Goal: Task Accomplishment & Management: Use online tool/utility

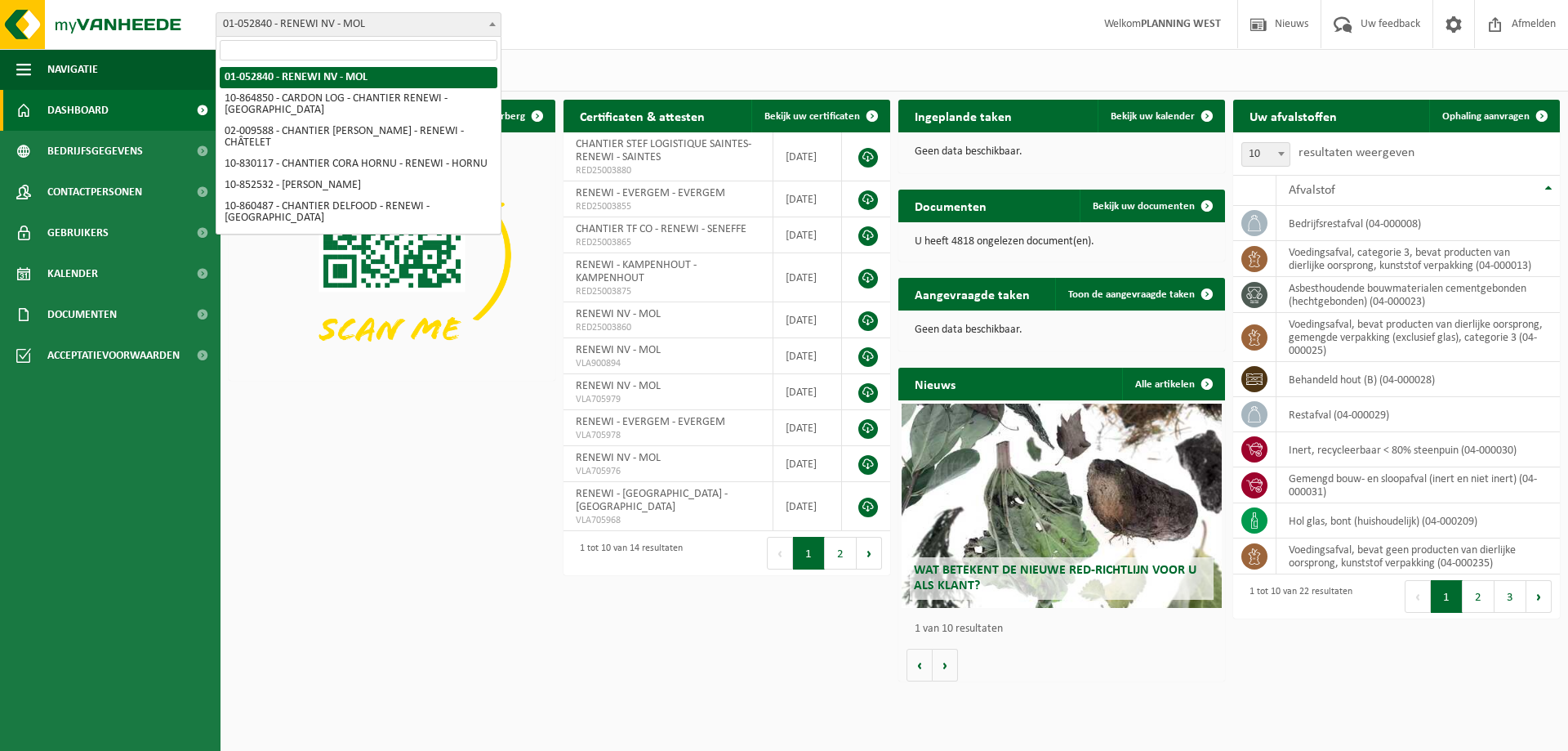
click at [399, 13] on span "01-052840 - RENEWI NV - MOL" at bounding box center [358, 24] width 286 height 24
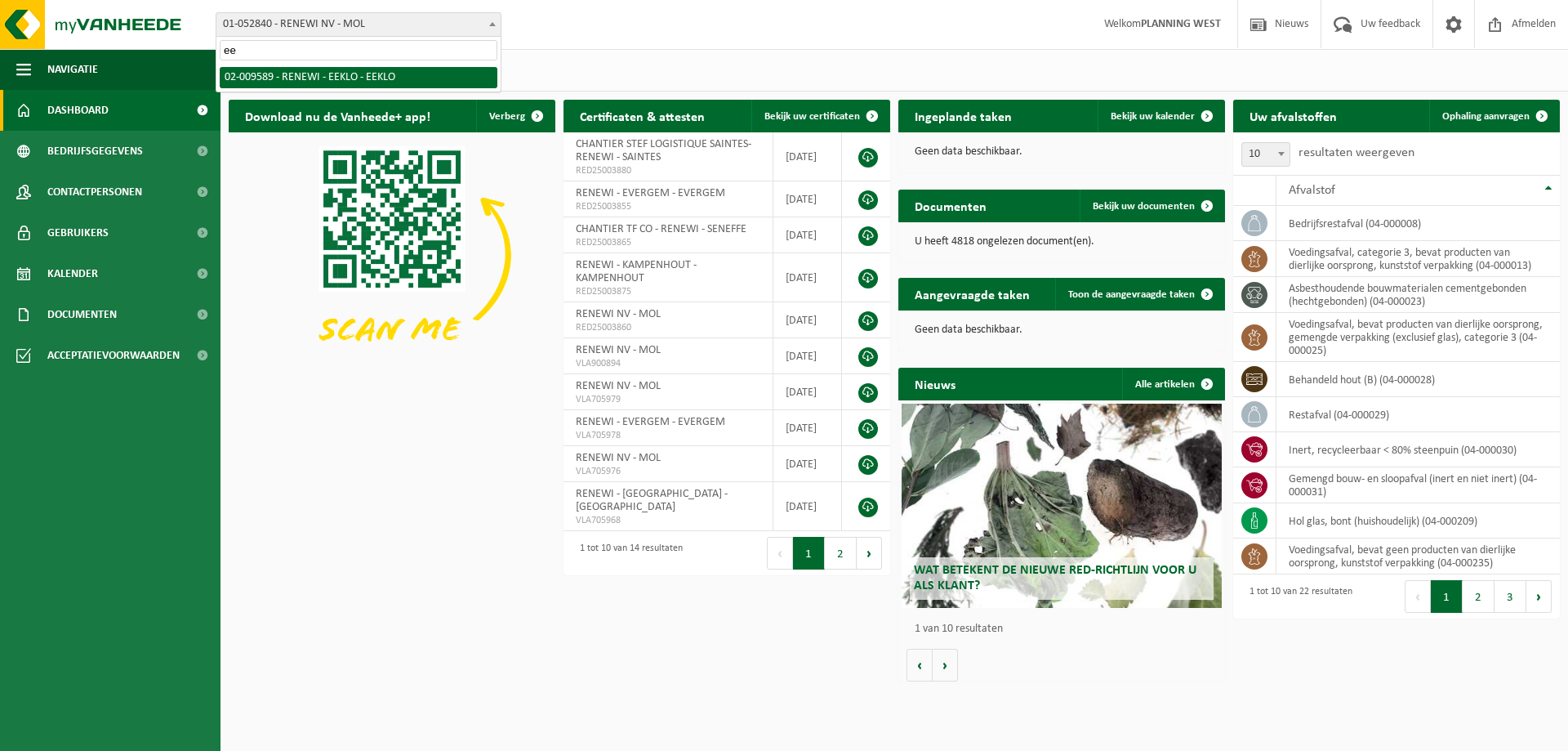
type input "ee"
select select "1811"
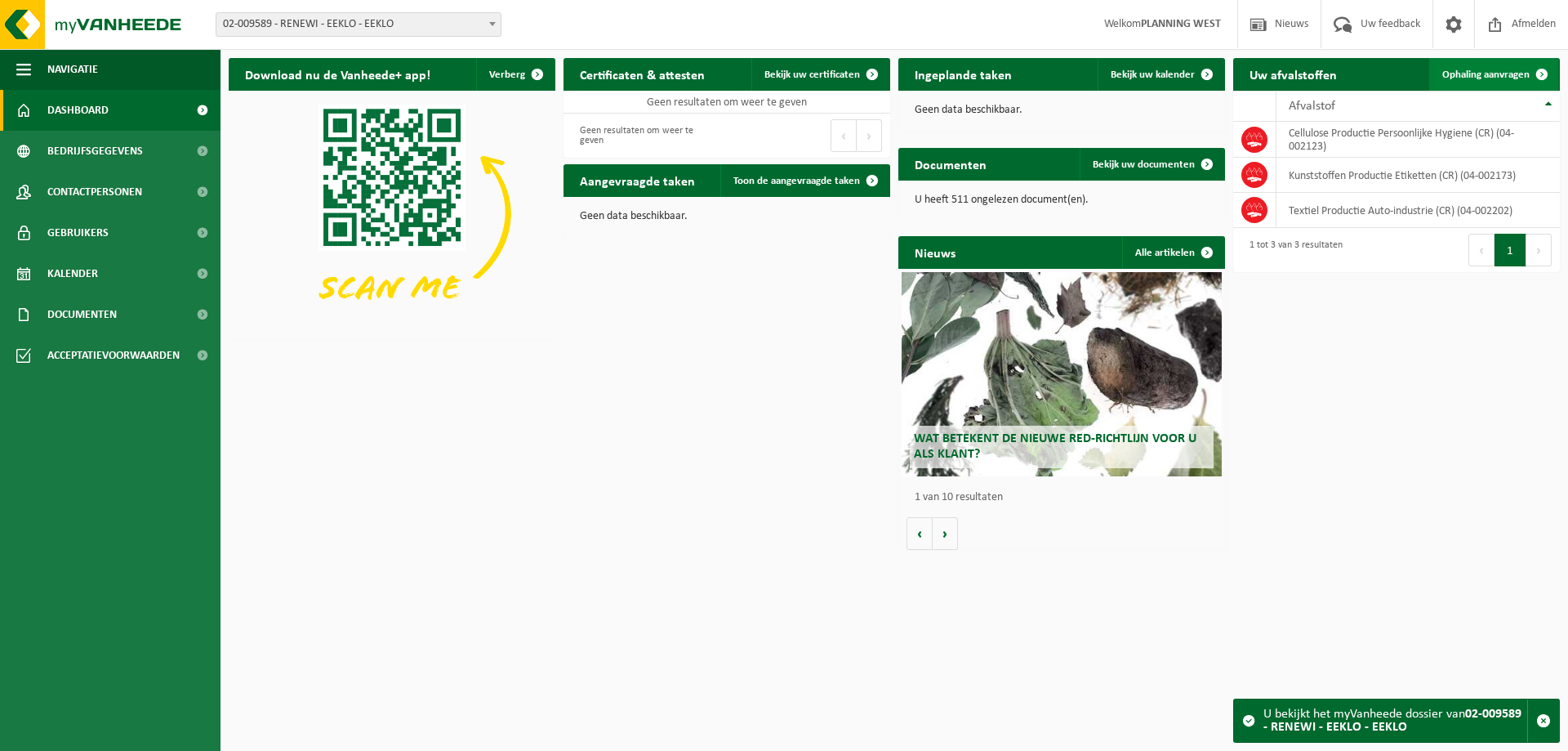
click at [1477, 72] on span "Ophaling aanvragen" at bounding box center [1486, 75] width 88 height 11
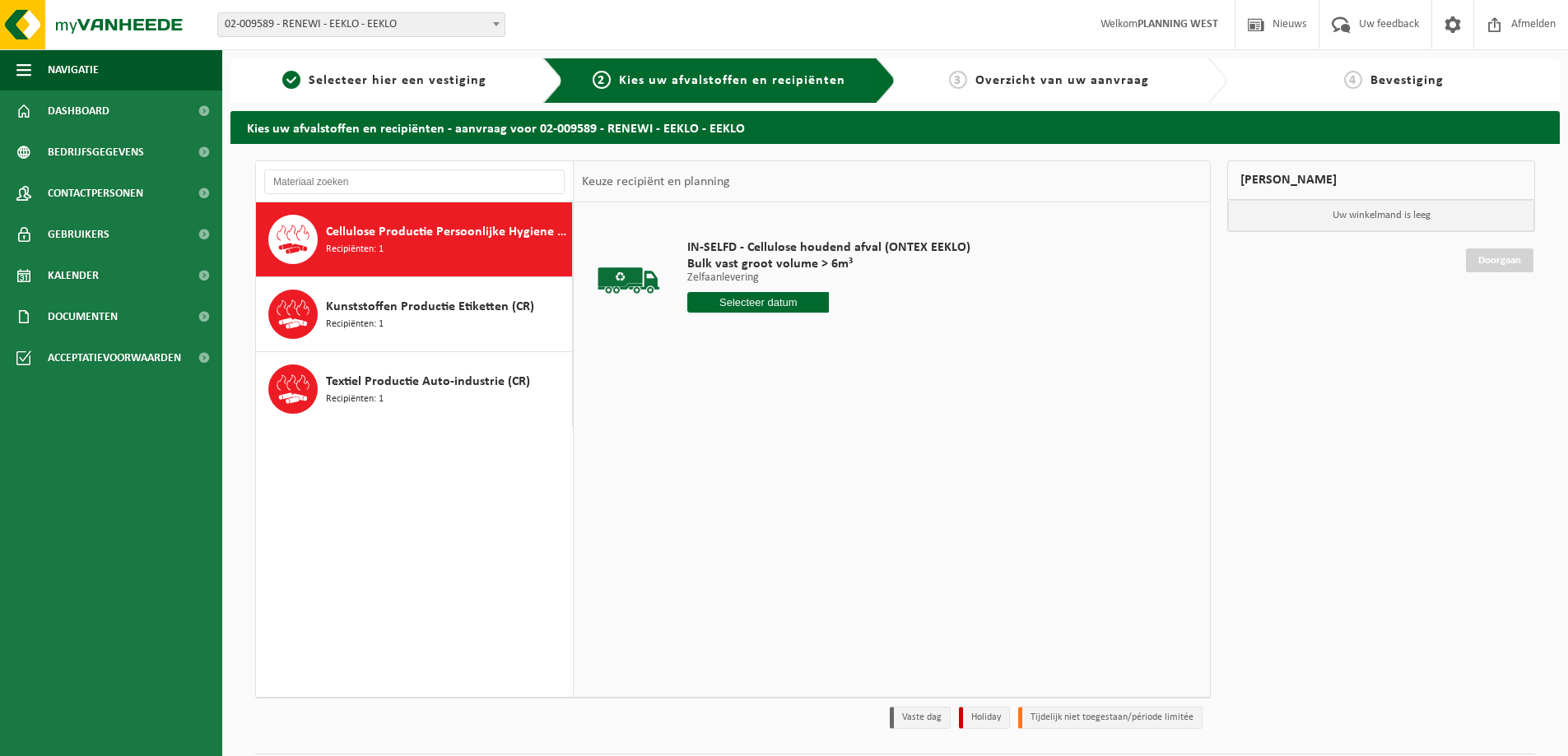
click at [736, 304] on input "text" at bounding box center [758, 302] width 142 height 21
click at [786, 473] on div "25" at bounding box center [790, 474] width 29 height 26
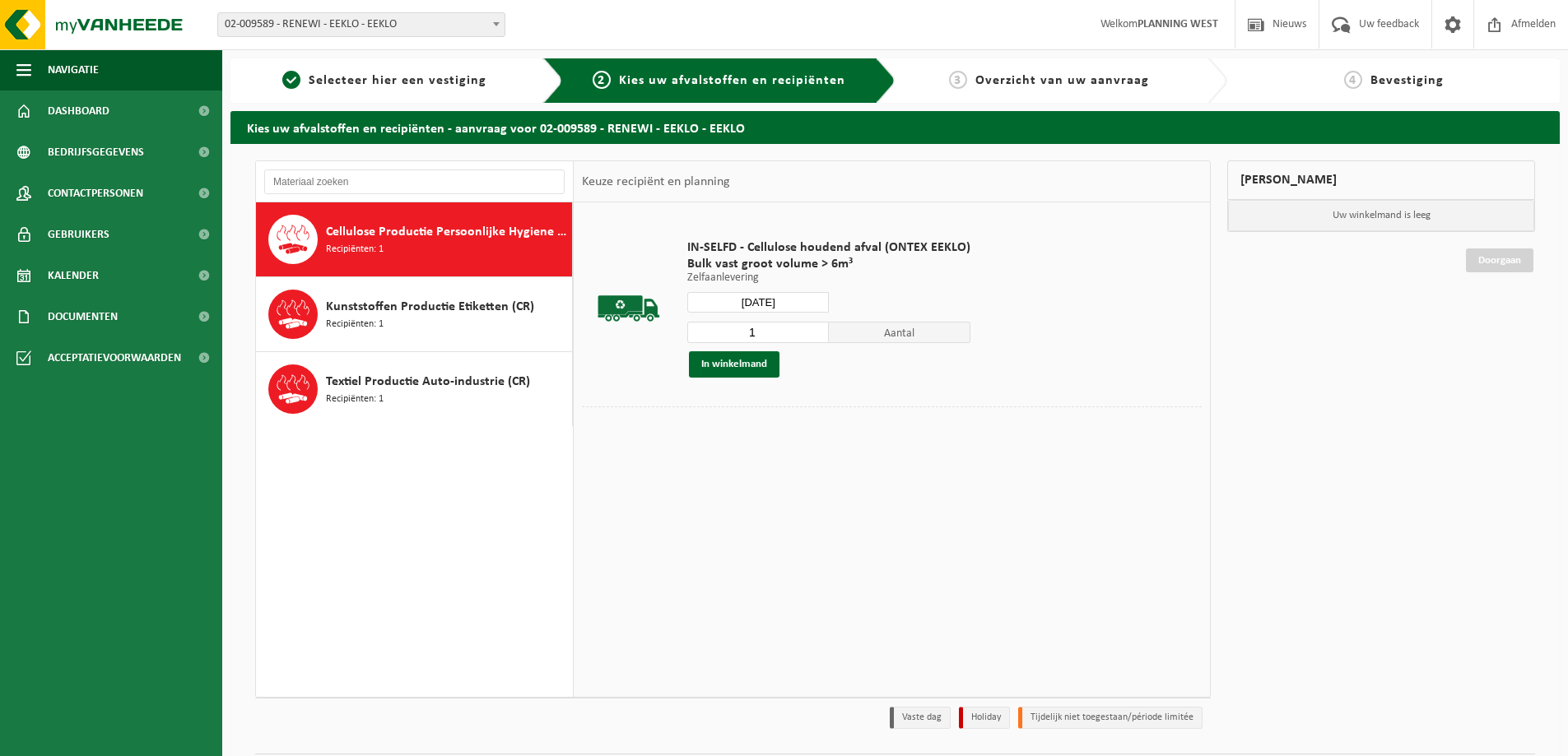
type input "Van 2025-09-25"
type input "2"
click at [814, 328] on input "2" at bounding box center [758, 333] width 142 height 22
click at [729, 367] on button "In winkelmand" at bounding box center [734, 364] width 91 height 26
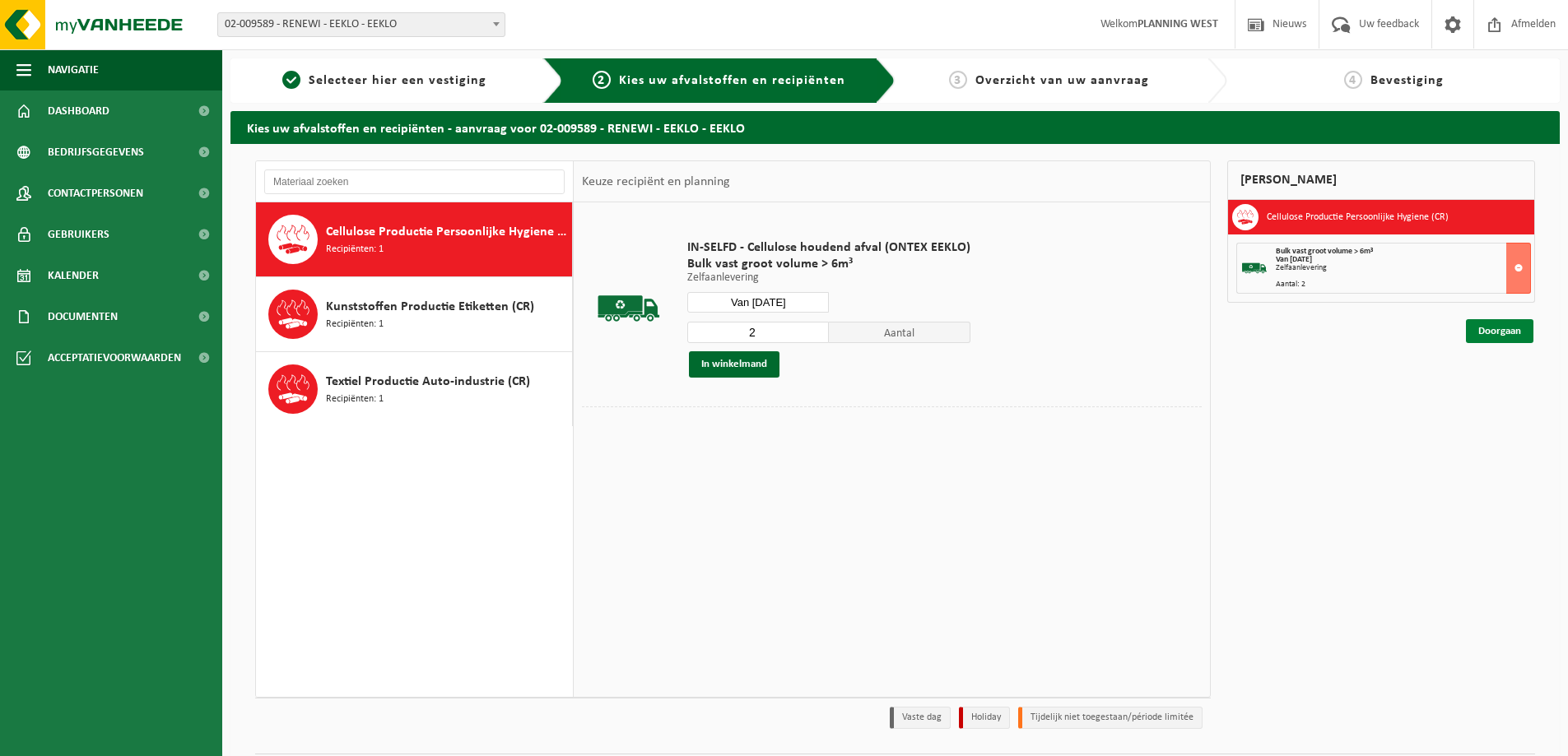
click at [1512, 328] on link "Doorgaan" at bounding box center [1499, 331] width 67 height 24
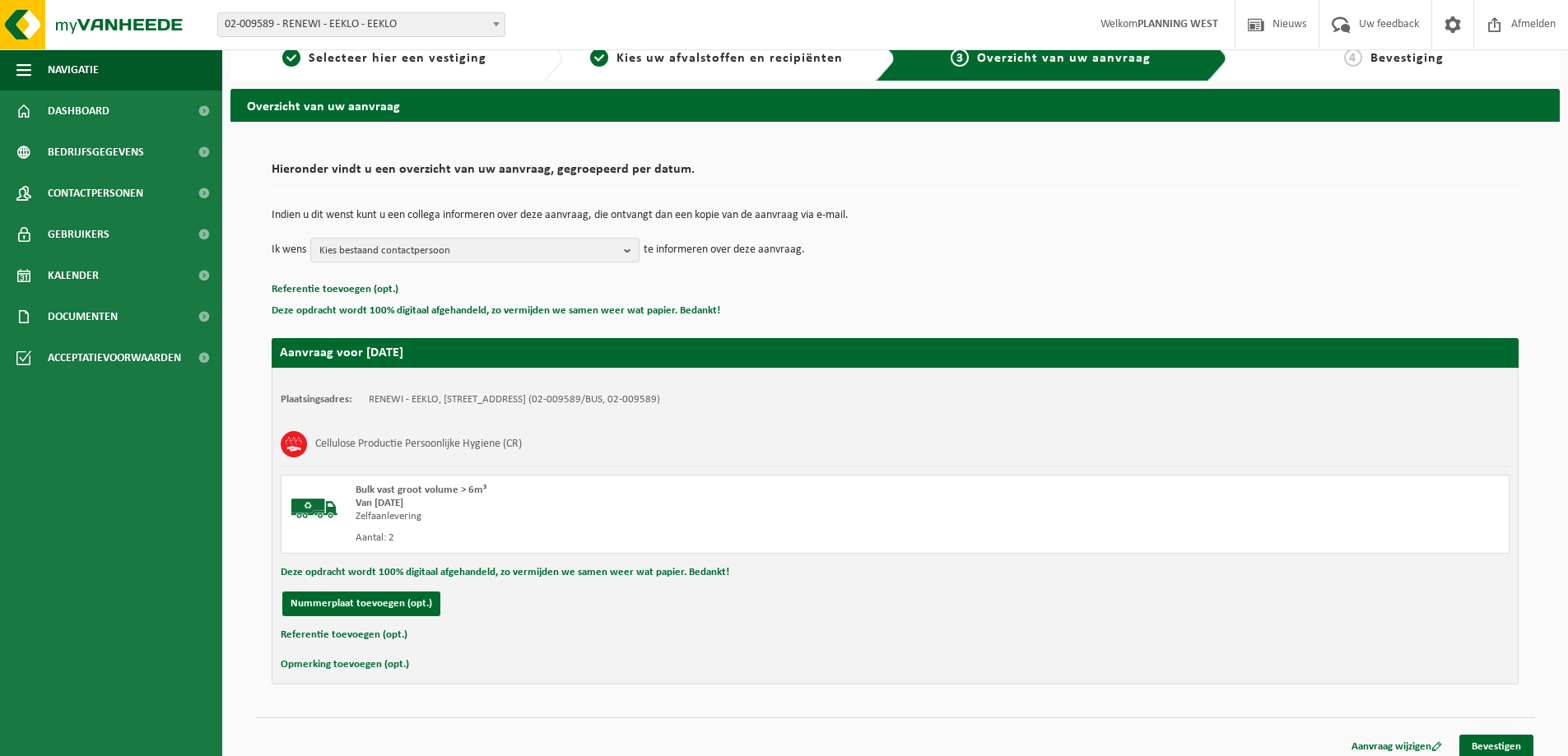
scroll to position [34, 0]
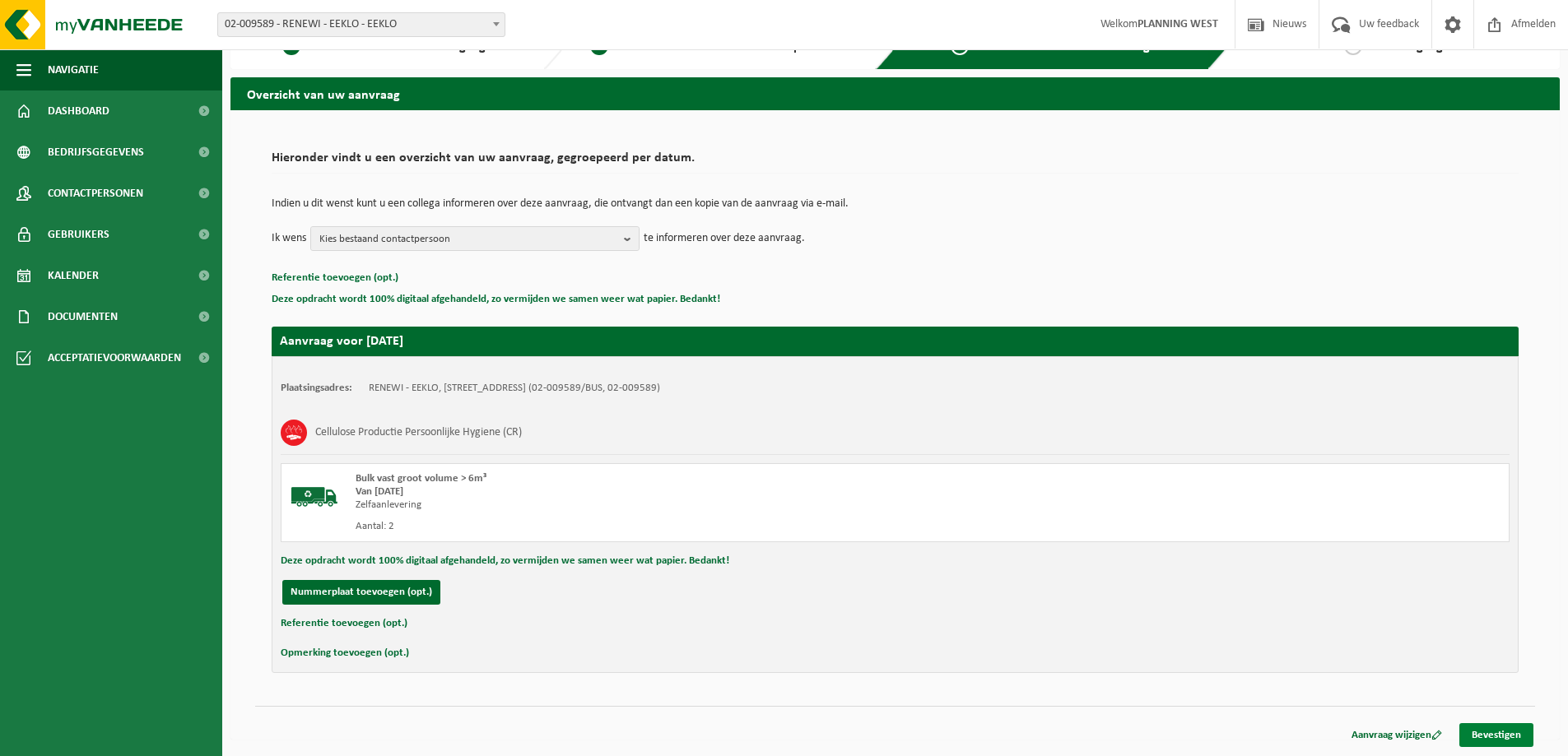
click at [1482, 735] on link "Bevestigen" at bounding box center [1495, 735] width 74 height 24
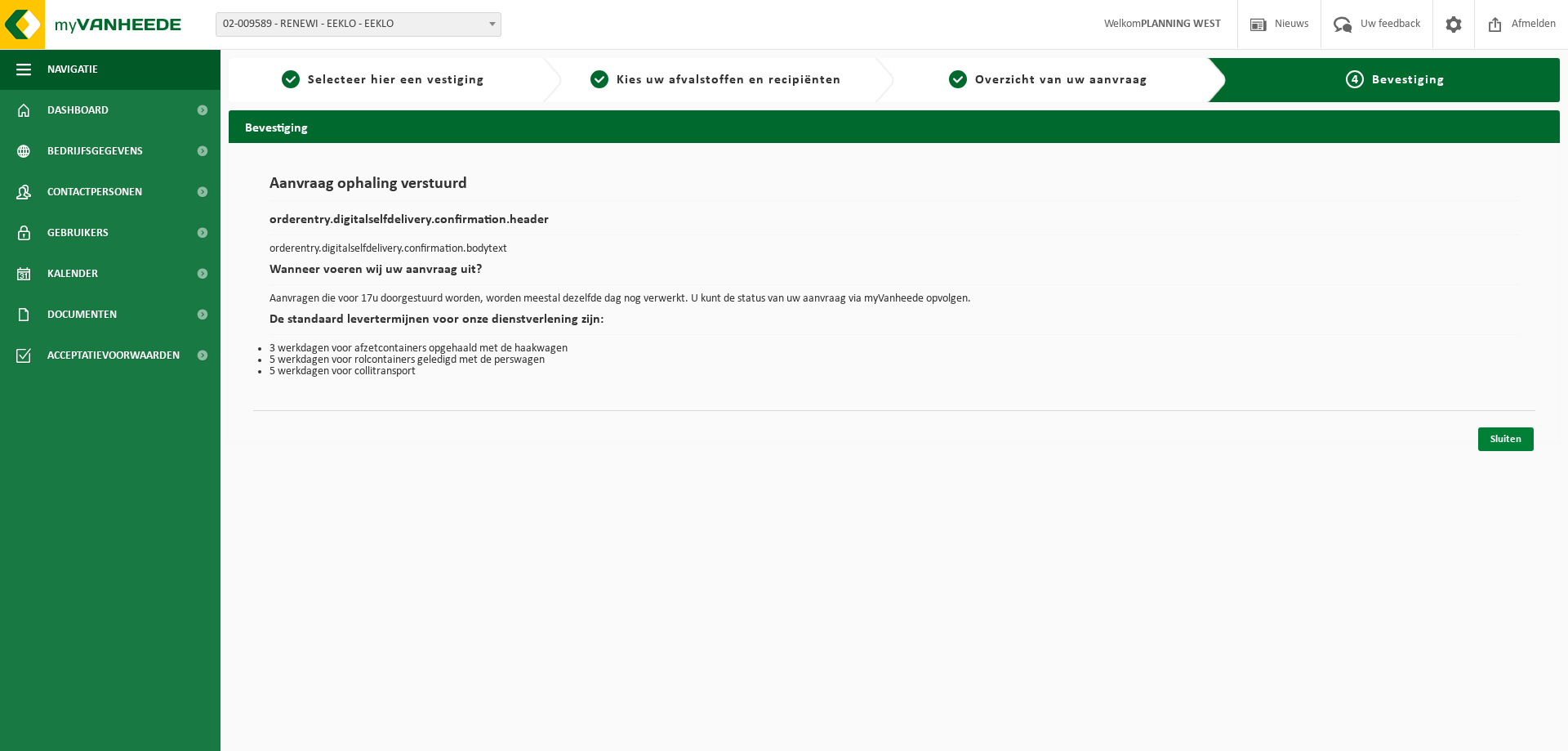
click at [1506, 434] on link "Sluiten" at bounding box center [1507, 439] width 56 height 23
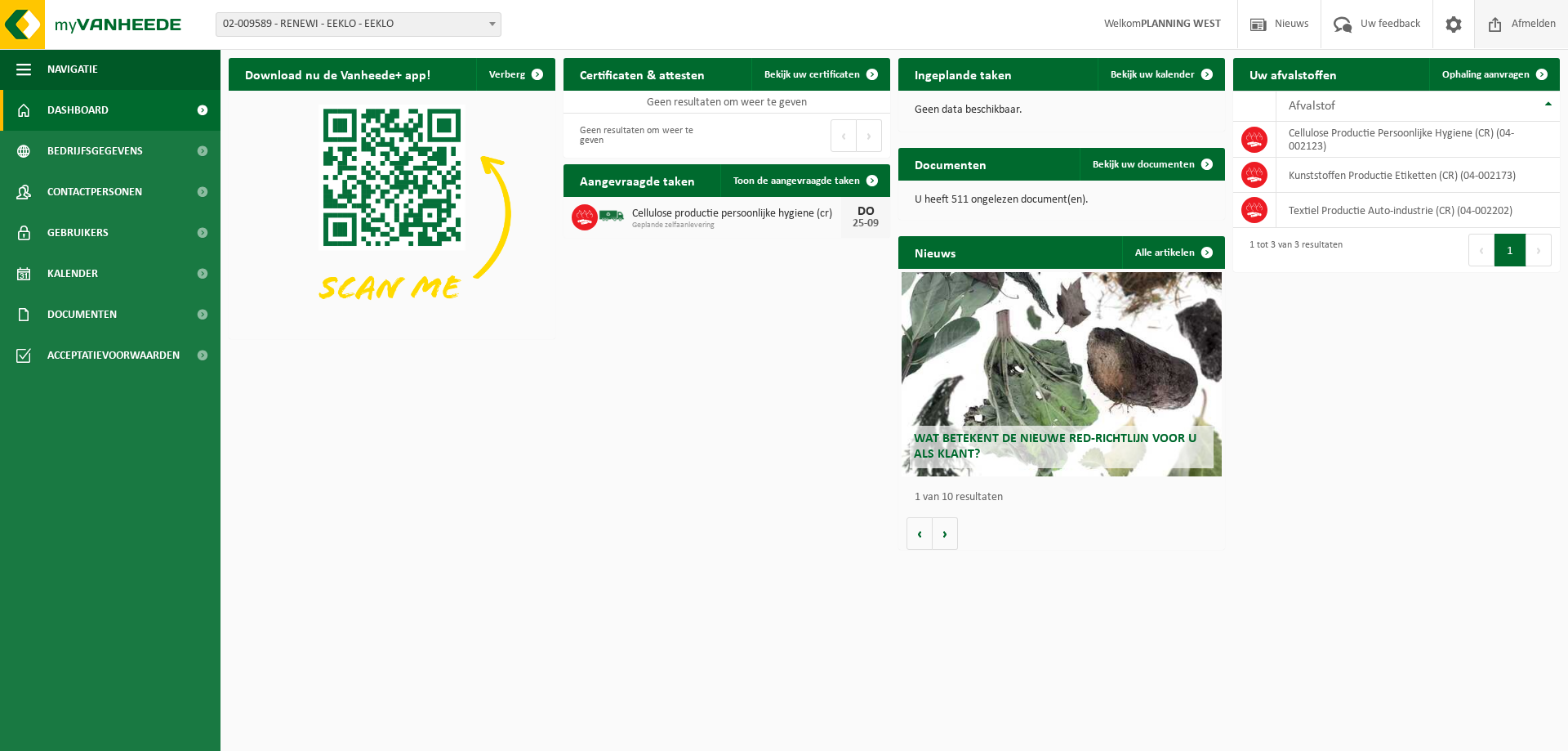
click at [1543, 22] on span "Afmelden" at bounding box center [1534, 23] width 52 height 48
